Goal: Find specific page/section: Find specific page/section

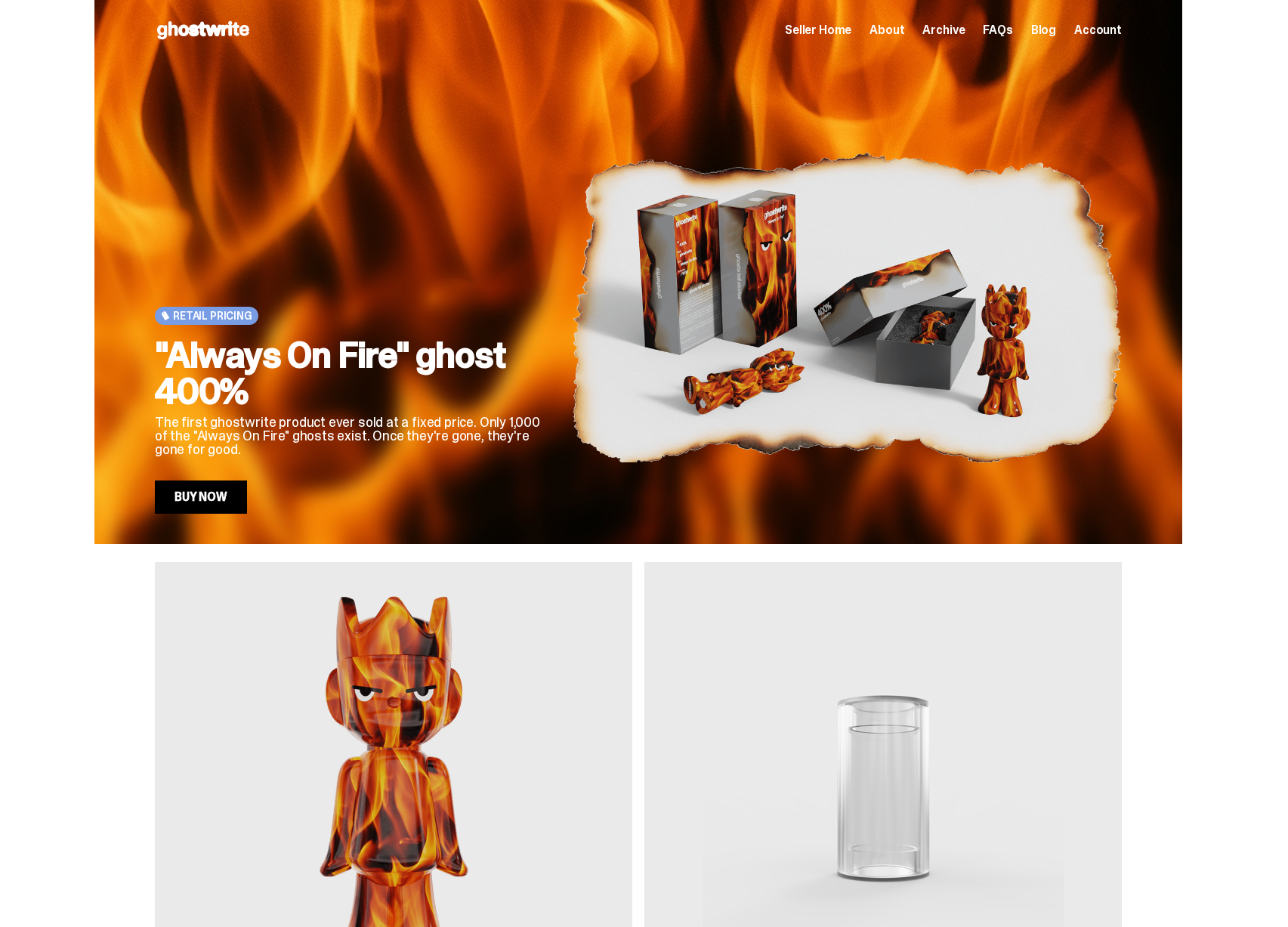
click at [956, 34] on span "Archive" at bounding box center [943, 30] width 42 height 12
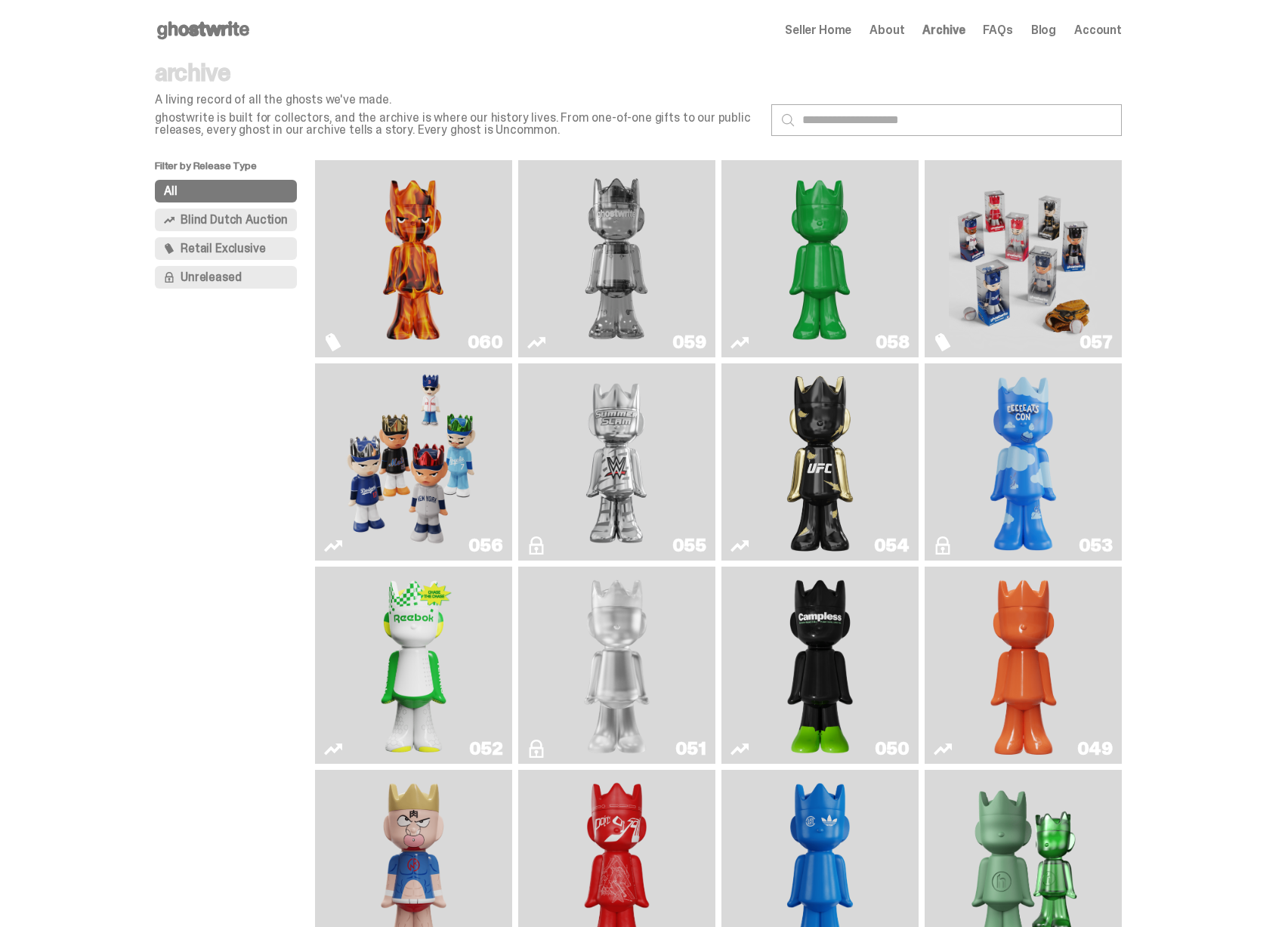
click at [372, 260] on img "Always On Fire" at bounding box center [413, 259] width 148 height 185
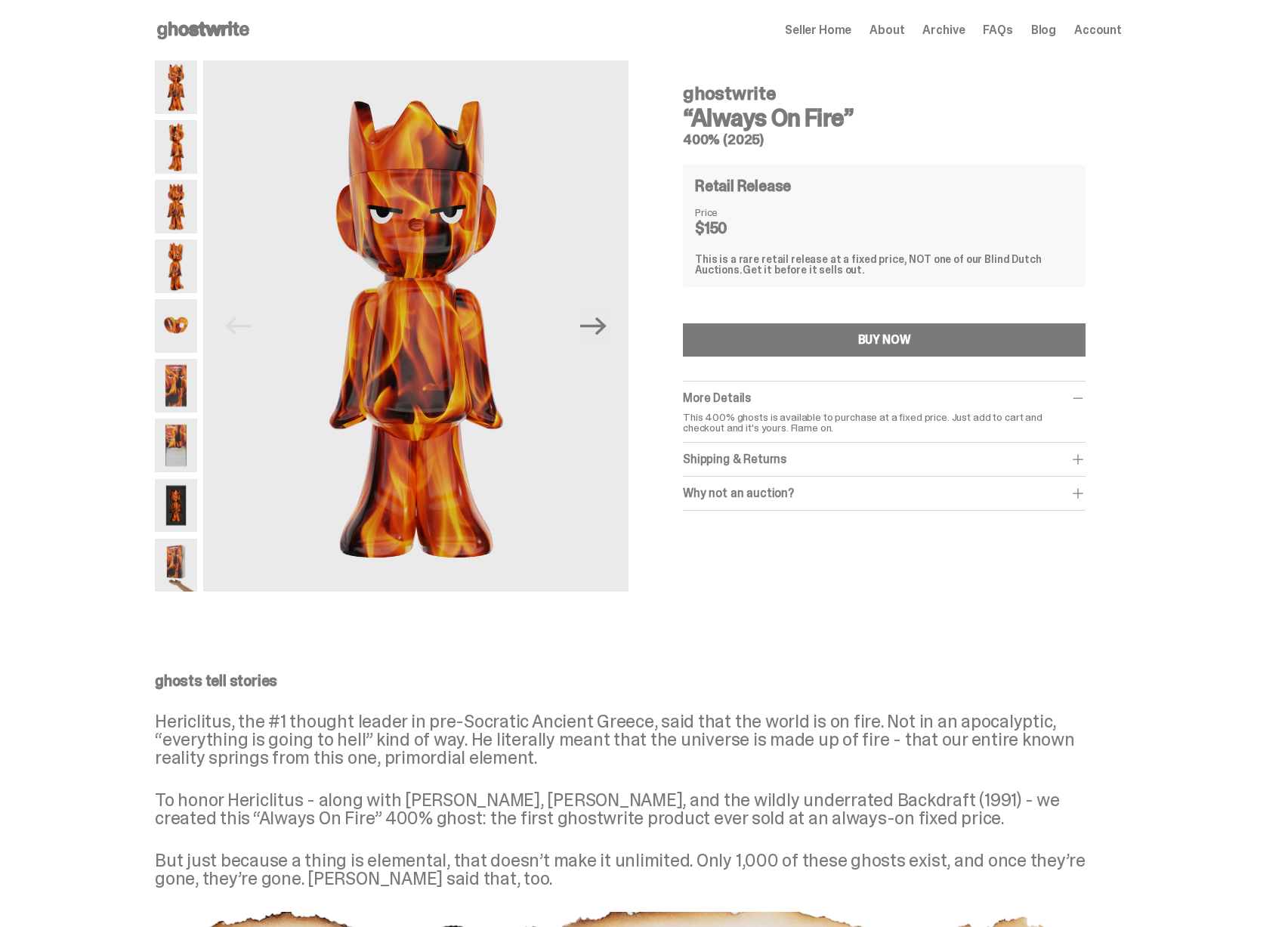
click at [964, 33] on span "Archive" at bounding box center [943, 30] width 42 height 12
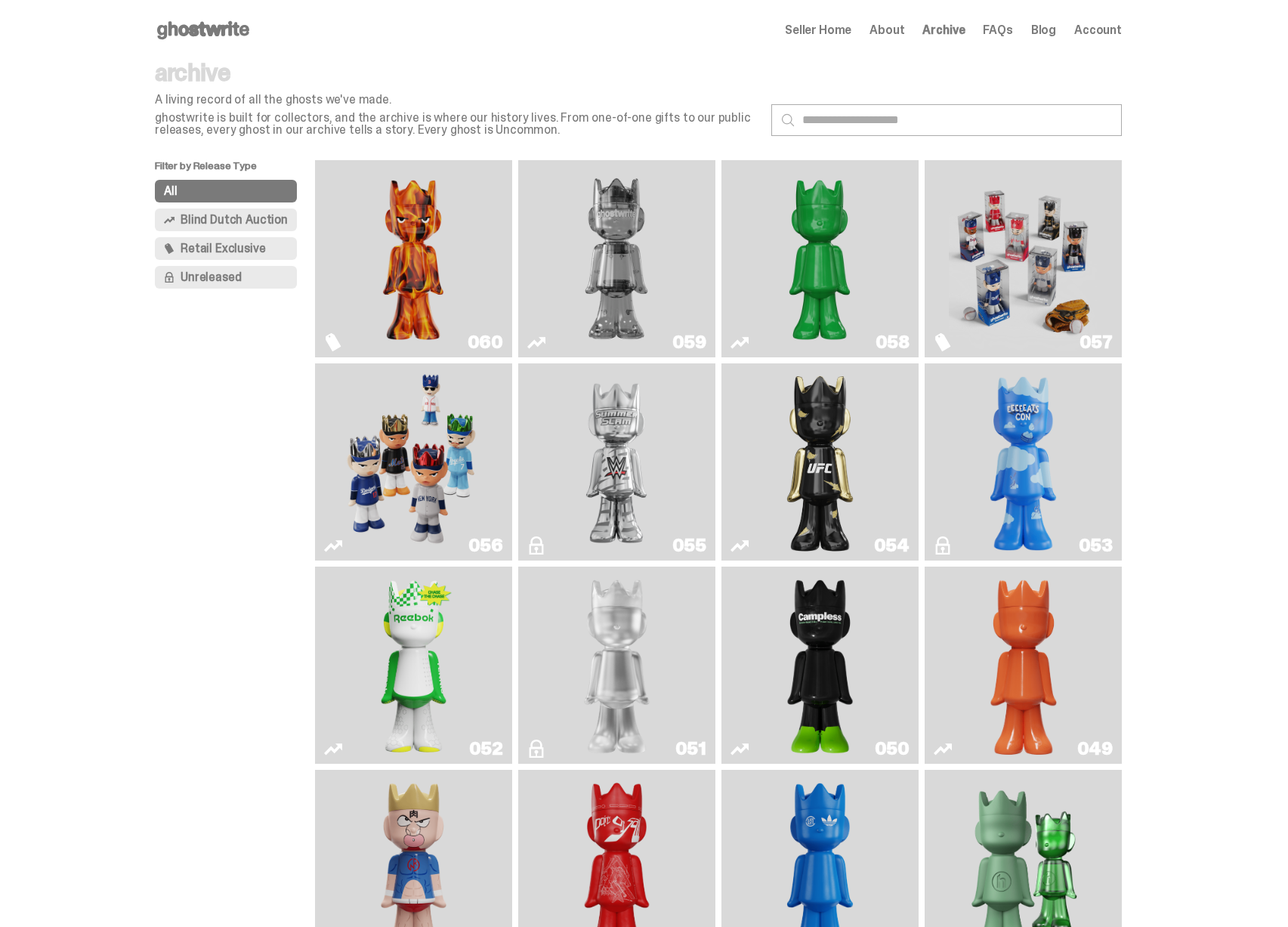
click at [521, 316] on div "059" at bounding box center [616, 258] width 197 height 197
